Goal: Information Seeking & Learning: Compare options

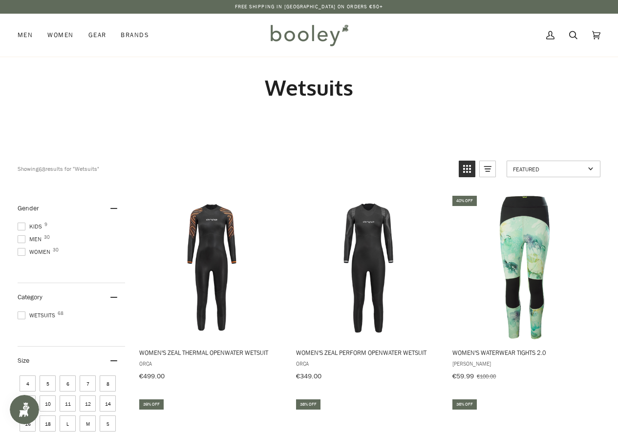
click at [27, 234] on ul "Kids 9 Men 30 Women 30" at bounding box center [71, 241] width 107 height 38
click at [25, 235] on span "Men 30" at bounding box center [31, 239] width 27 height 9
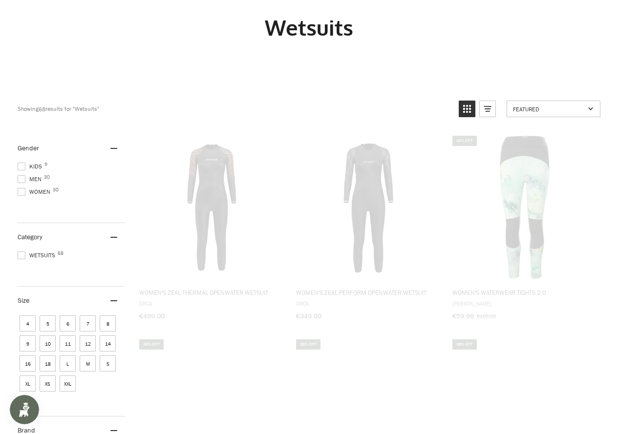
scroll to position [146, 0]
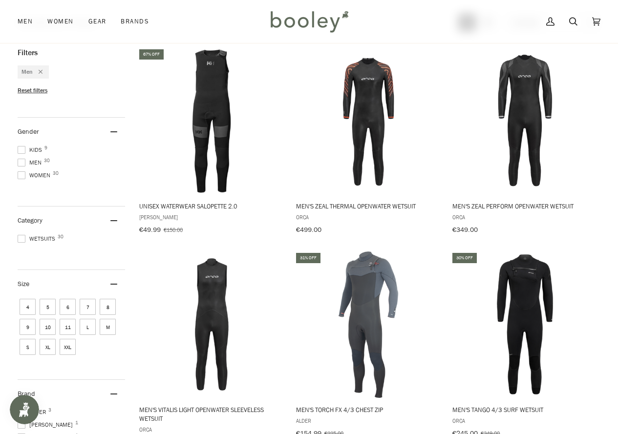
click at [83, 320] on span "L" at bounding box center [88, 327] width 16 height 16
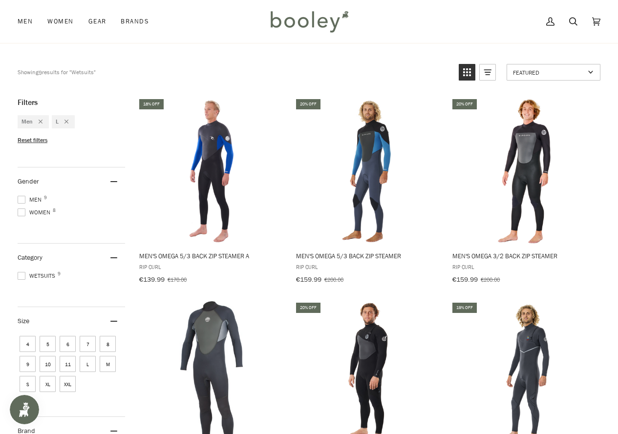
scroll to position [98, 0]
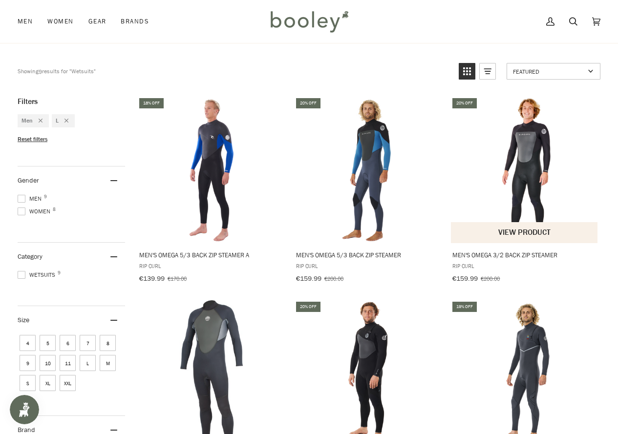
click at [504, 169] on img "Men's Omega 3/2 Back Zip Steamer" at bounding box center [524, 170] width 146 height 146
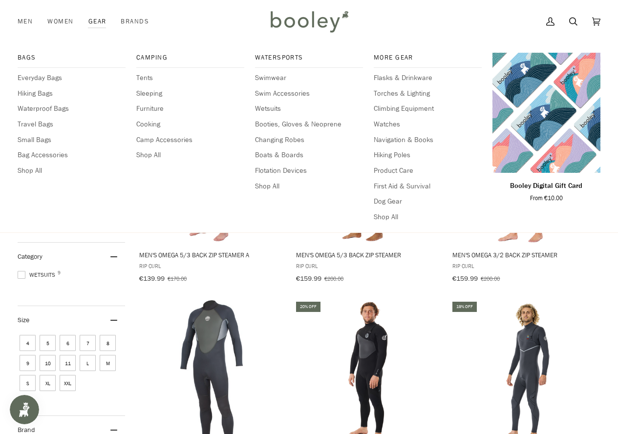
scroll to position [146, 0]
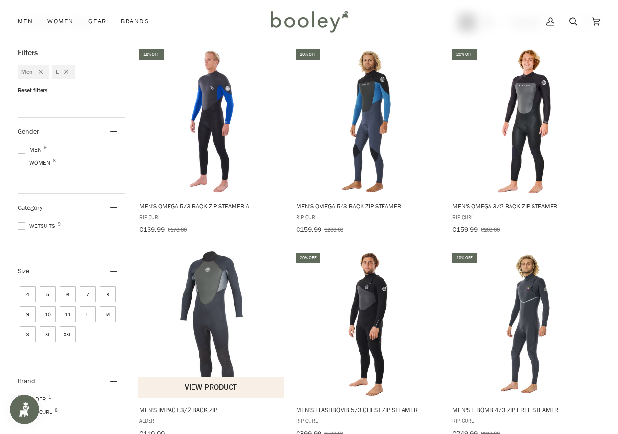
click at [229, 293] on img "Men's Impact 3/2 Back Zip" at bounding box center [211, 324] width 146 height 146
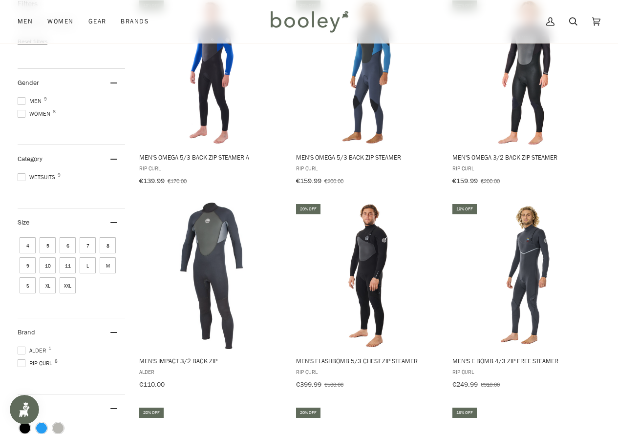
scroll to position [49, 0]
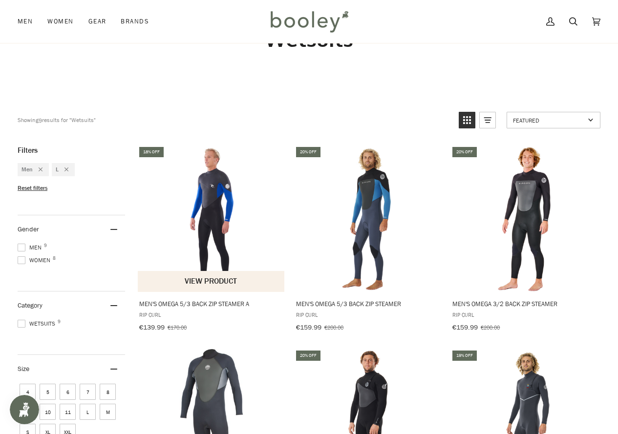
click at [187, 208] on img "Men's Omega 5/3 Back Zip Steamer A" at bounding box center [211, 219] width 146 height 146
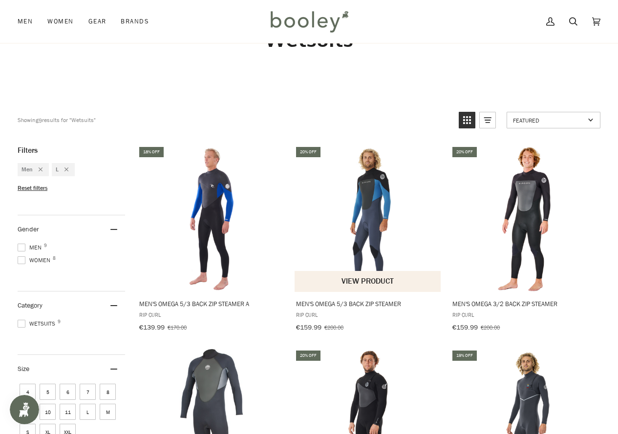
click at [346, 200] on img "Men's Omega 5/3 Back Zip Steamer" at bounding box center [368, 219] width 146 height 146
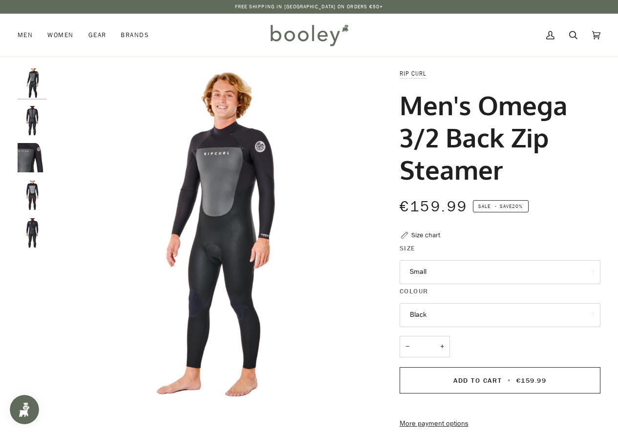
click at [484, 268] on button "Small" at bounding box center [499, 272] width 201 height 24
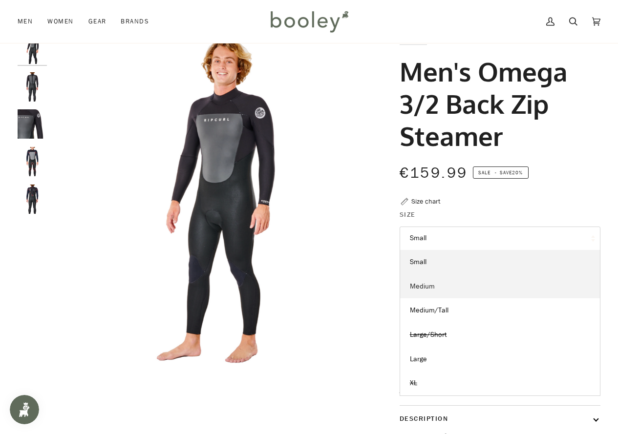
scroll to position [98, 0]
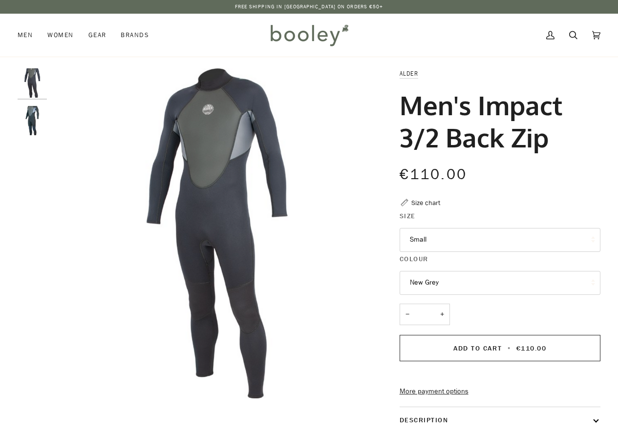
click at [526, 243] on button "Small" at bounding box center [499, 240] width 201 height 24
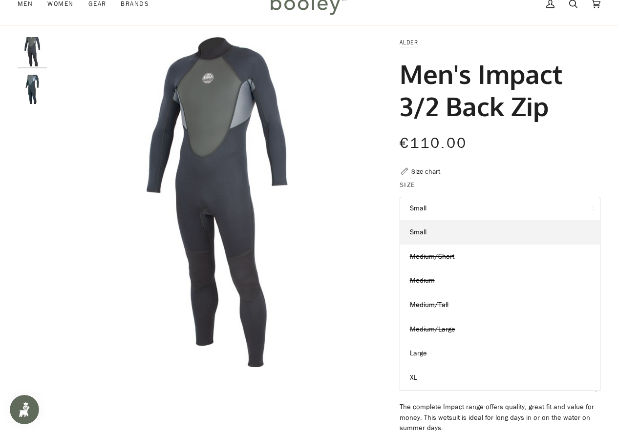
scroll to position [49, 0]
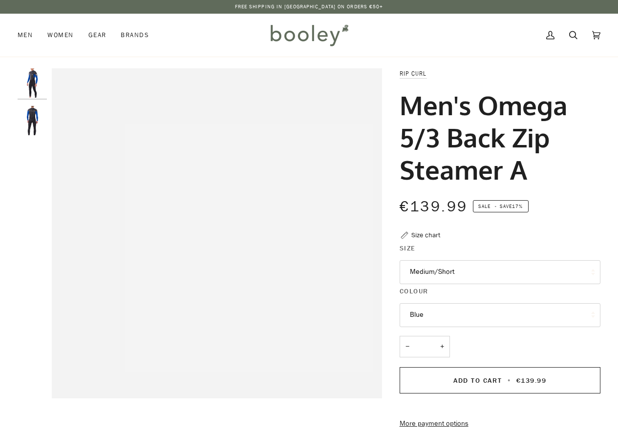
click at [523, 278] on button "Medium/Short" at bounding box center [499, 272] width 201 height 24
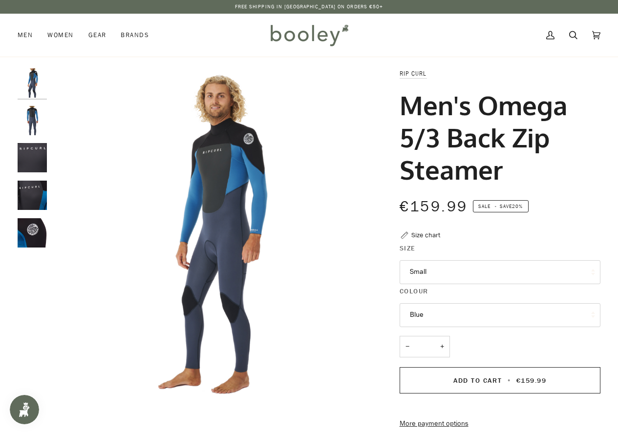
click at [519, 273] on button "Small" at bounding box center [499, 272] width 201 height 24
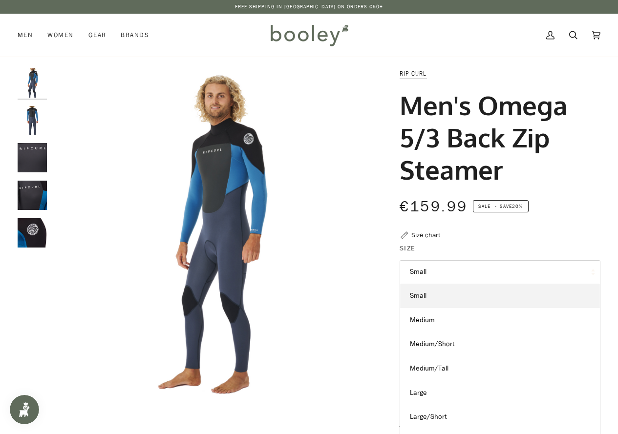
scroll to position [49, 0]
